Goal: Task Accomplishment & Management: Use online tool/utility

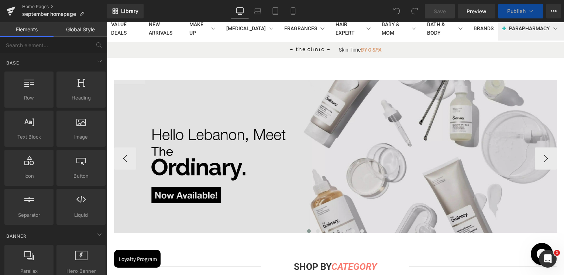
scroll to position [184, 0]
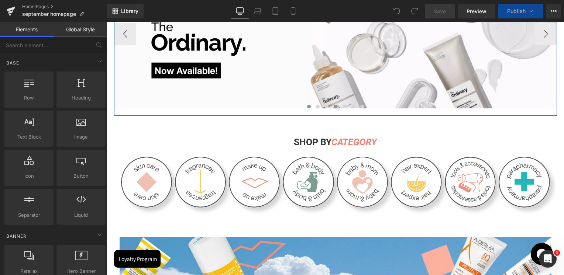
click at [331, 105] on button at bounding box center [335, 106] width 9 height 7
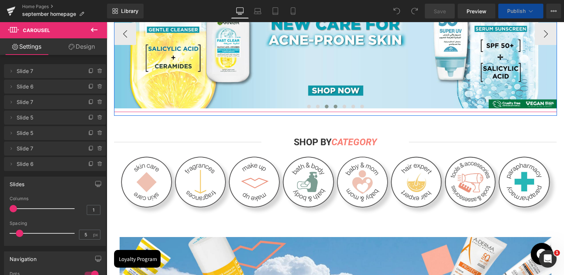
click at [323, 108] on button at bounding box center [326, 106] width 9 height 7
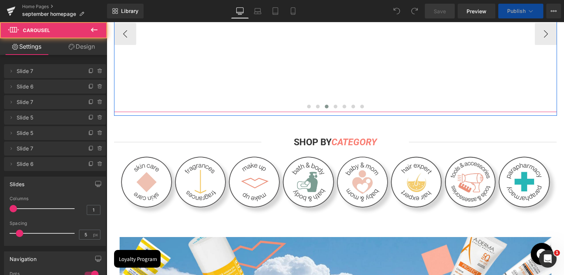
click at [299, 84] on img at bounding box center [335, 31] width 443 height 153
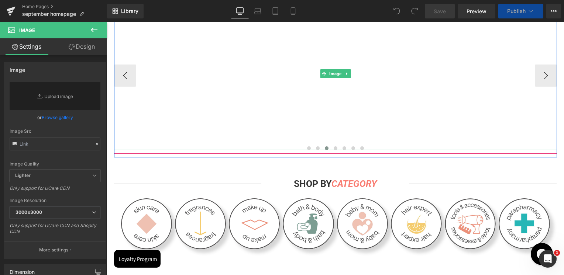
scroll to position [111, 0]
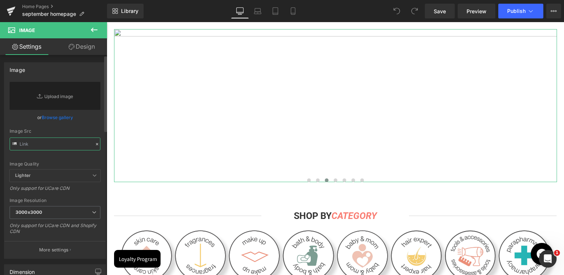
click at [42, 141] on input "text" at bounding box center [55, 144] width 91 height 13
paste input "[URL][DOMAIN_NAME]"
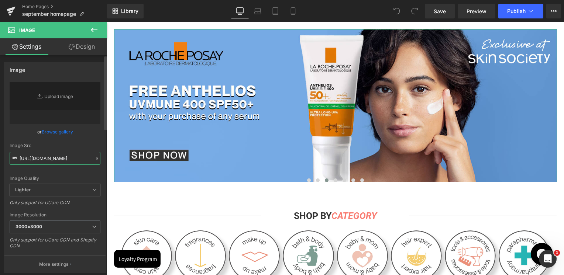
type input "[URL][DOMAIN_NAME]"
click at [71, 143] on div "Image Src" at bounding box center [55, 145] width 91 height 5
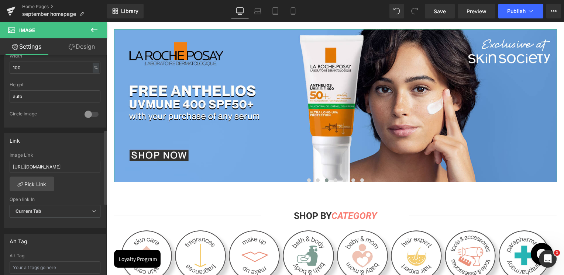
scroll to position [258, 0]
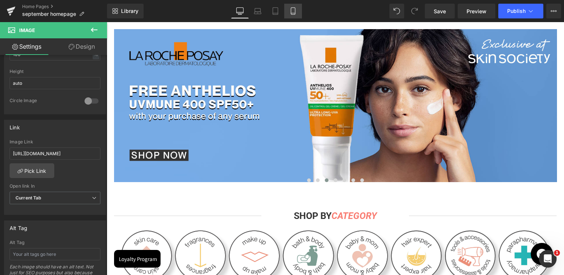
click at [291, 9] on icon at bounding box center [293, 11] width 4 height 7
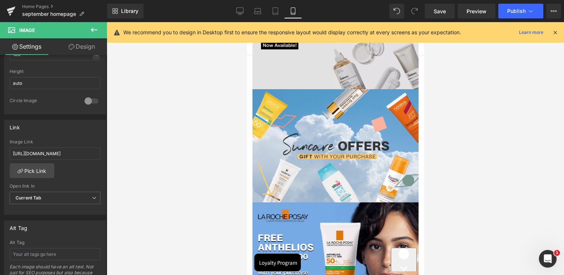
scroll to position [0, 0]
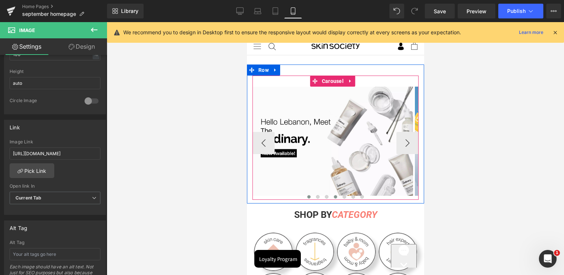
click at [334, 195] on button at bounding box center [335, 196] width 9 height 7
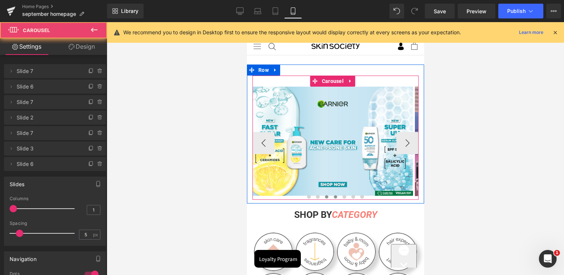
click at [324, 197] on span at bounding box center [326, 197] width 4 height 4
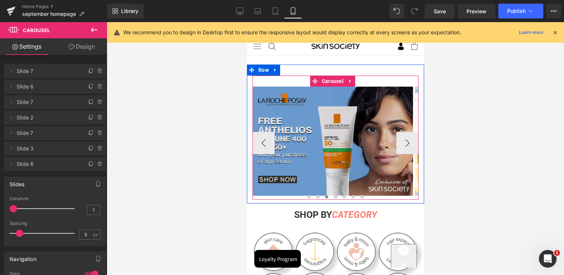
click at [331, 152] on img at bounding box center [332, 141] width 161 height 109
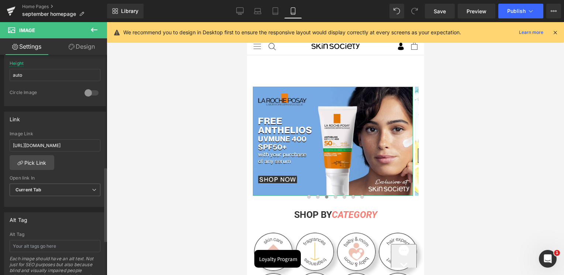
scroll to position [332, 0]
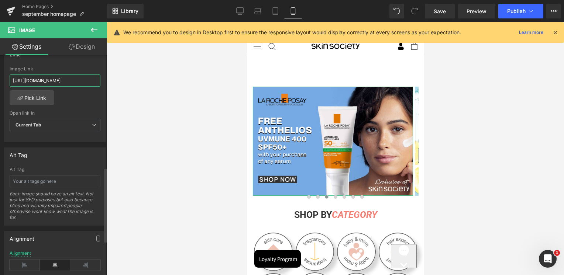
click at [79, 80] on input "[URL][DOMAIN_NAME]" at bounding box center [55, 81] width 91 height 12
click at [262, 16] on link "Laptop" at bounding box center [258, 11] width 18 height 15
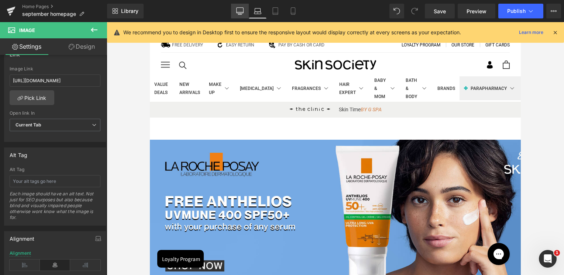
click at [240, 14] on icon at bounding box center [240, 14] width 4 height 0
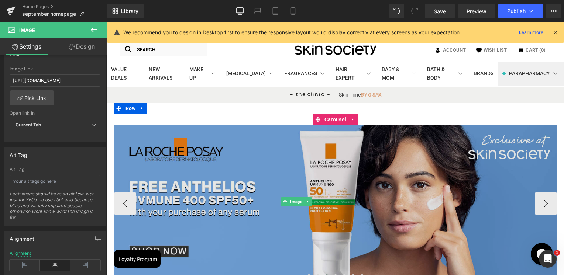
scroll to position [74, 0]
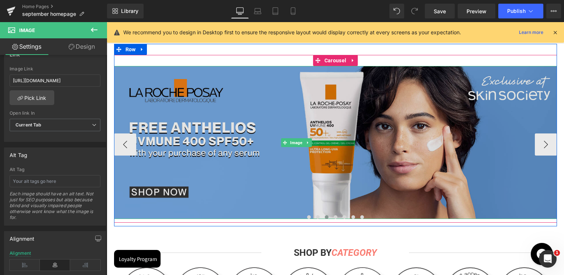
click at [319, 138] on div "Image" at bounding box center [335, 142] width 443 height 153
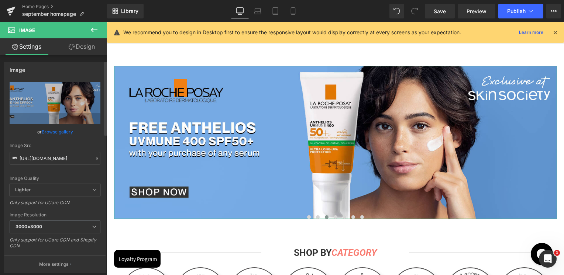
scroll to position [184, 0]
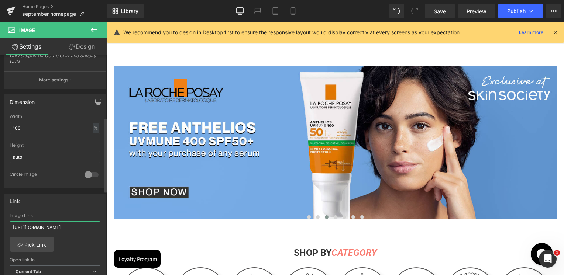
click at [51, 230] on input "[URL][DOMAIN_NAME]" at bounding box center [55, 227] width 91 height 12
paste input "pages/search-results-page?q=la%20roche%20posay%20serums&page=1&rb_vendor=La%20R…"
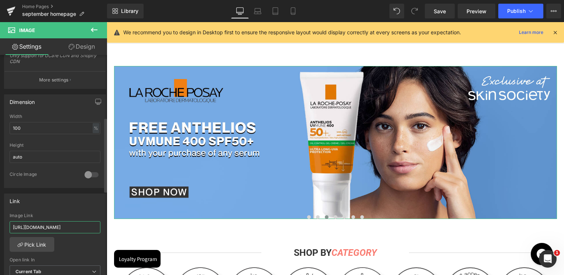
type input "[URL][DOMAIN_NAME]"
click at [64, 206] on div "Link" at bounding box center [54, 201] width 101 height 14
click at [525, 8] on span "Publish" at bounding box center [516, 11] width 18 height 6
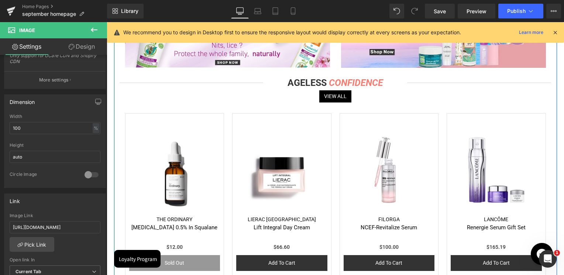
scroll to position [1550, 0]
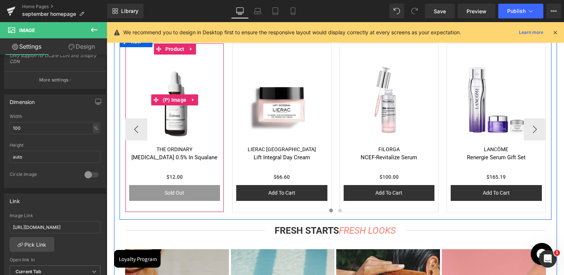
click at [175, 96] on span "(P) Image" at bounding box center [175, 99] width 28 height 11
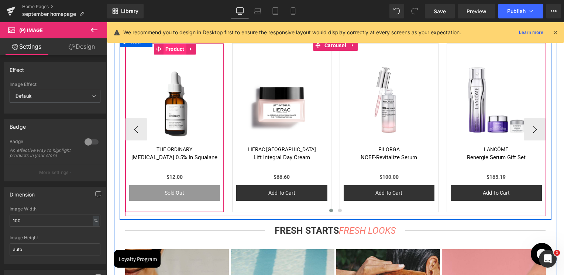
click at [169, 53] on span "Product" at bounding box center [174, 49] width 23 height 11
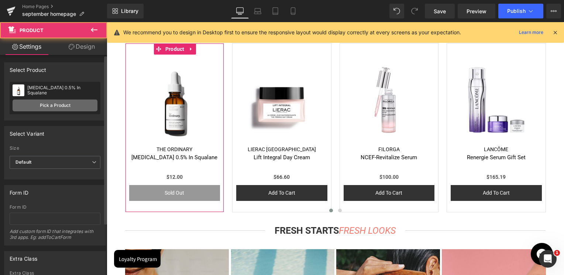
click at [46, 107] on link "Pick a Product" at bounding box center [55, 106] width 85 height 12
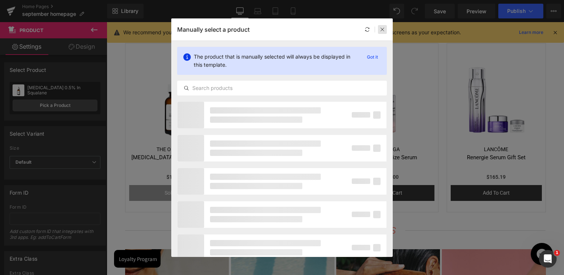
click at [380, 28] on icon at bounding box center [382, 29] width 5 height 5
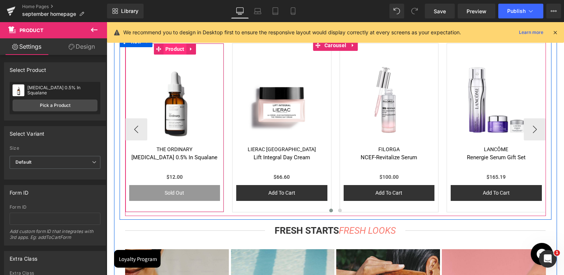
click at [172, 51] on span "Product" at bounding box center [174, 49] width 23 height 11
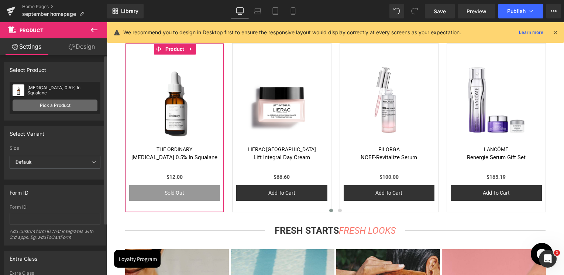
click at [57, 107] on link "Pick a Product" at bounding box center [55, 106] width 85 height 12
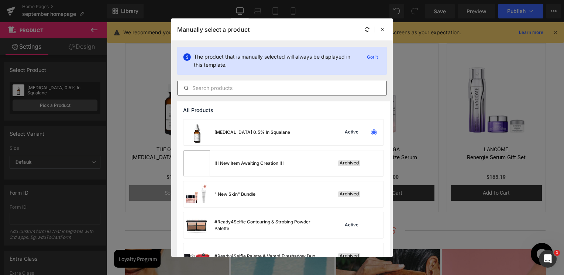
click at [236, 88] on input "text" at bounding box center [281, 88] width 209 height 9
paste input "AHA 30% + BHA 2% Peeling Solution"
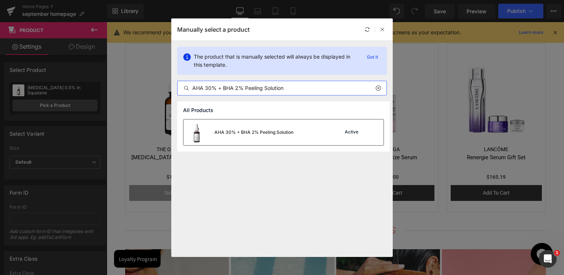
type input "AHA 30% + BHA 2% Peeling Solution"
click at [263, 138] on div "AHA 30% + BHA 2% Peeling Solution" at bounding box center [238, 133] width 110 height 26
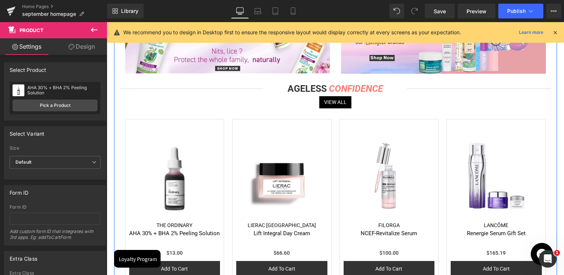
scroll to position [1513, 0]
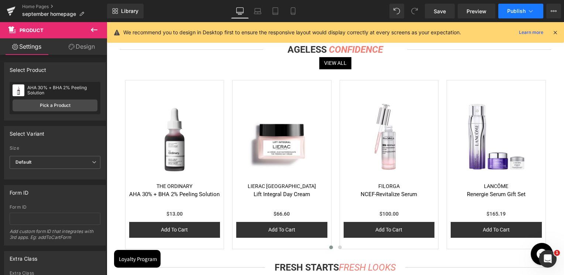
click at [524, 11] on span "Publish" at bounding box center [516, 11] width 18 height 6
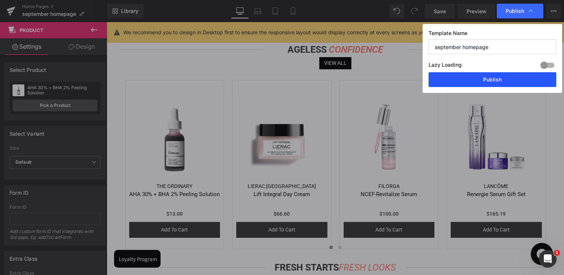
click at [494, 77] on button "Publish" at bounding box center [492, 79] width 128 height 15
